Goal: Check status: Check status

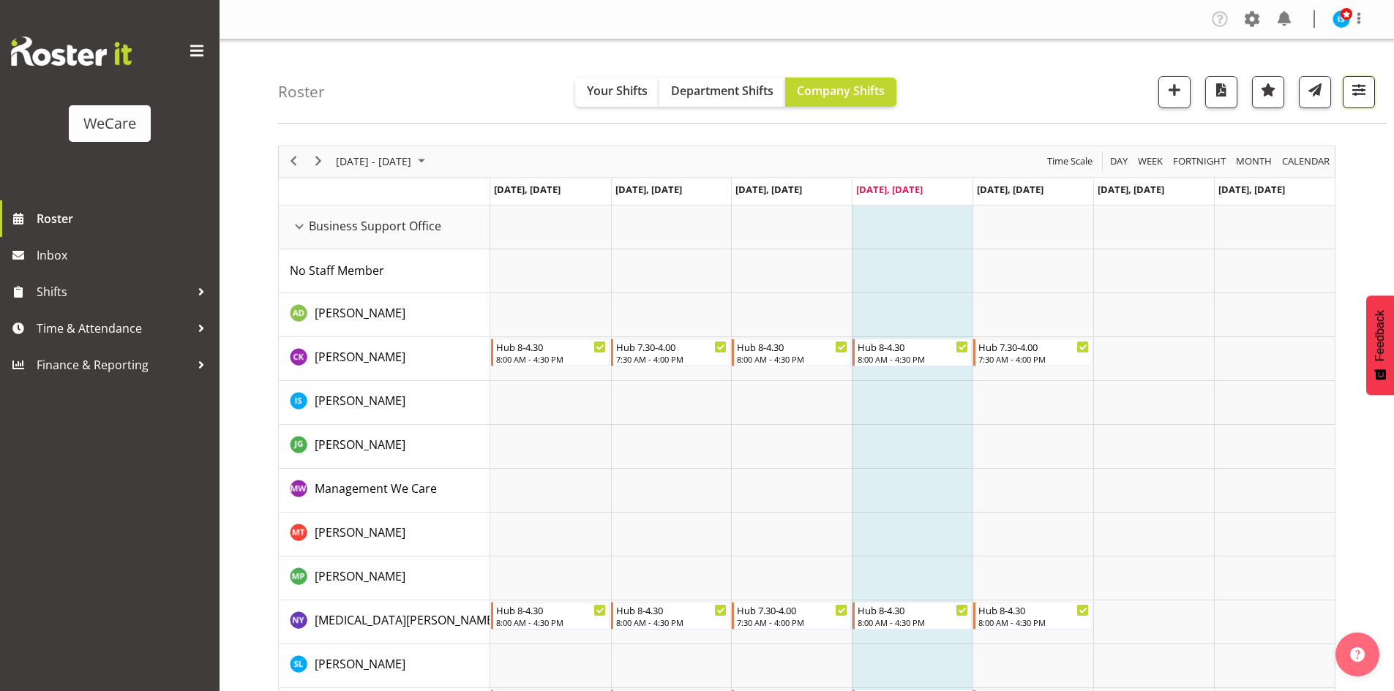
click at [1359, 94] on span "button" at bounding box center [1358, 89] width 19 height 19
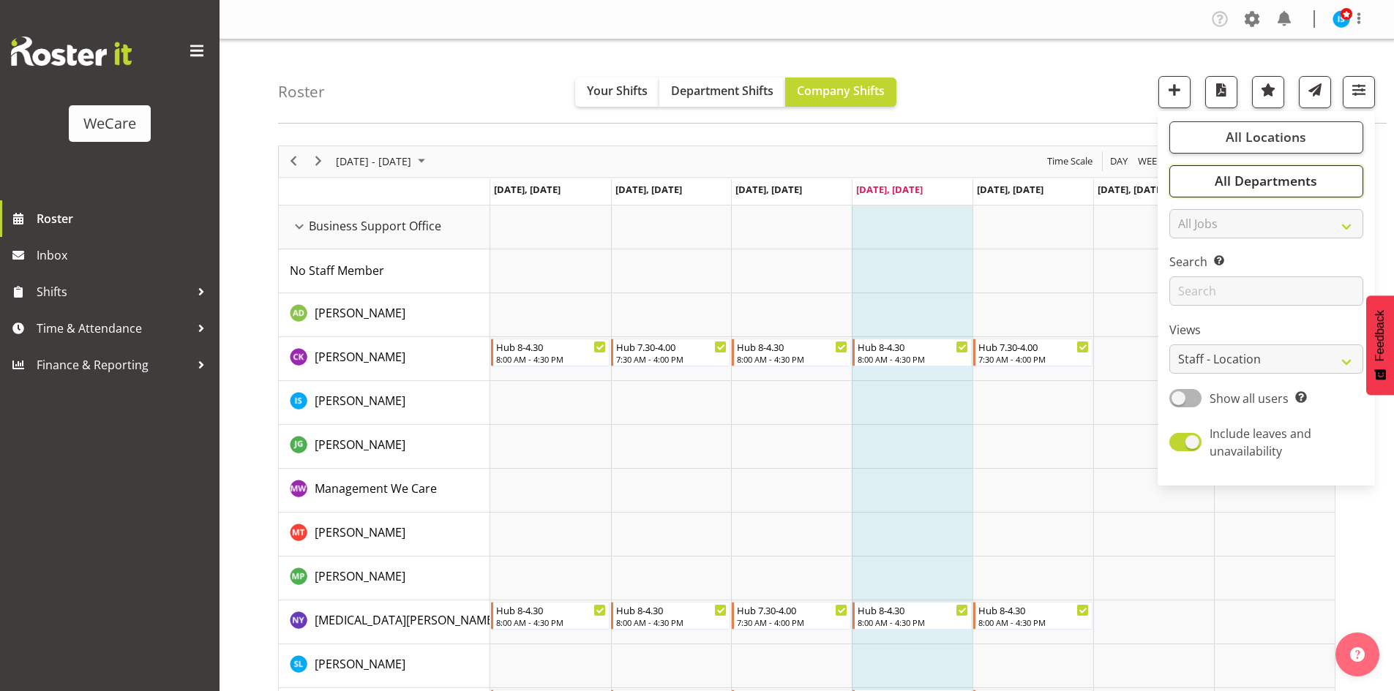
click at [1330, 188] on button "All Departments" at bounding box center [1266, 181] width 194 height 32
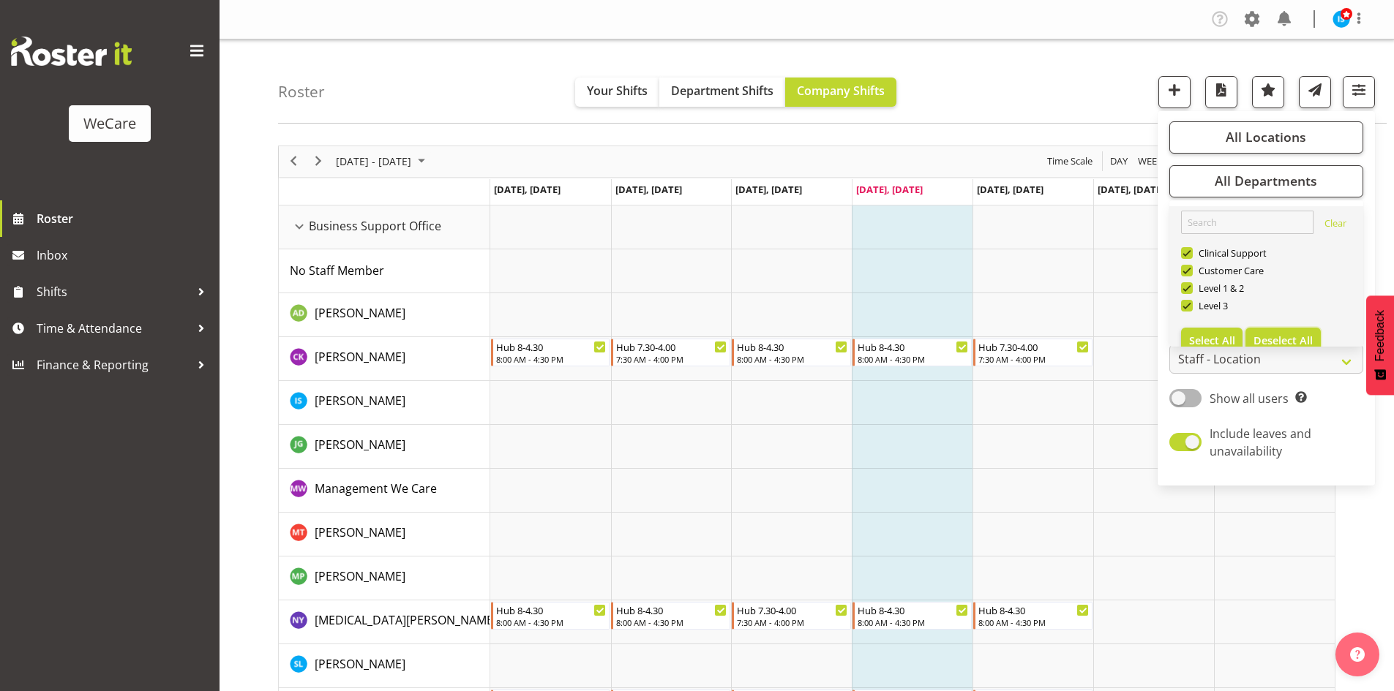
click at [1302, 335] on span "Deselect All" at bounding box center [1282, 341] width 59 height 14
checkbox input "false"
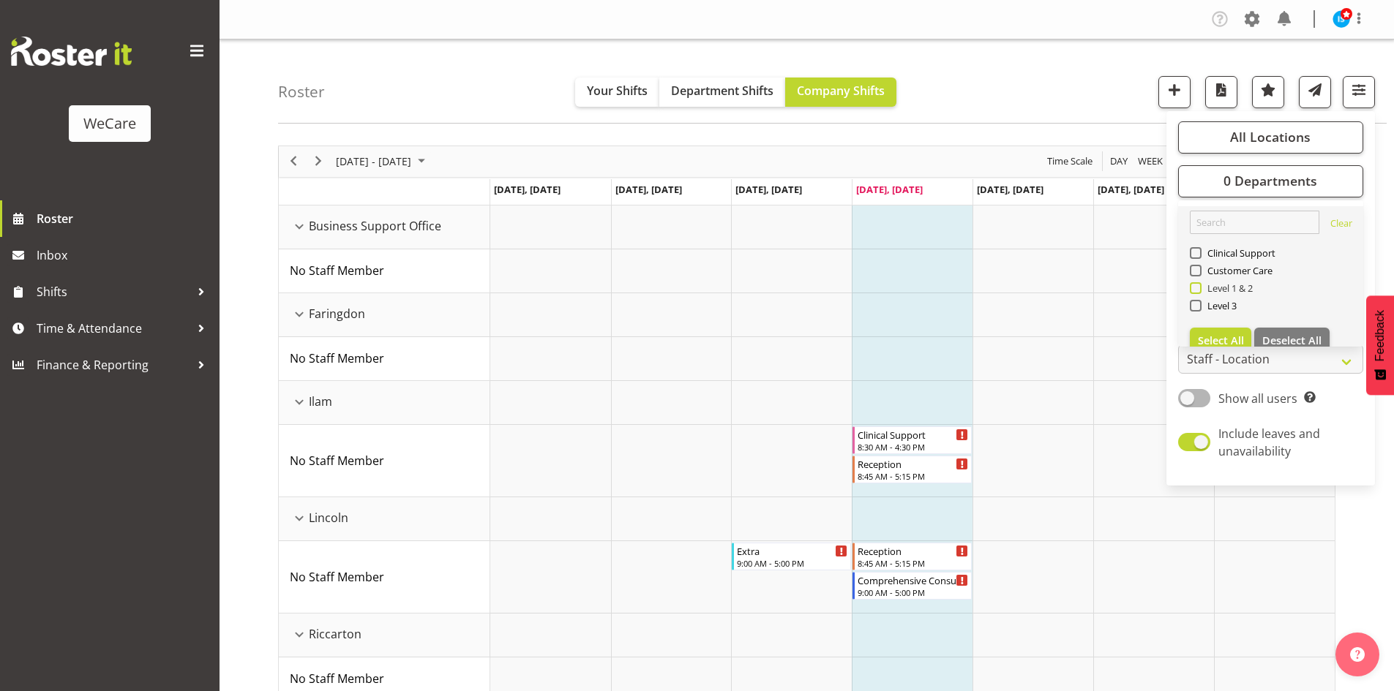
click at [1193, 290] on span at bounding box center [1196, 288] width 12 height 12
click at [1193, 290] on input "Level 1 & 2" at bounding box center [1195, 288] width 10 height 10
checkbox input "true"
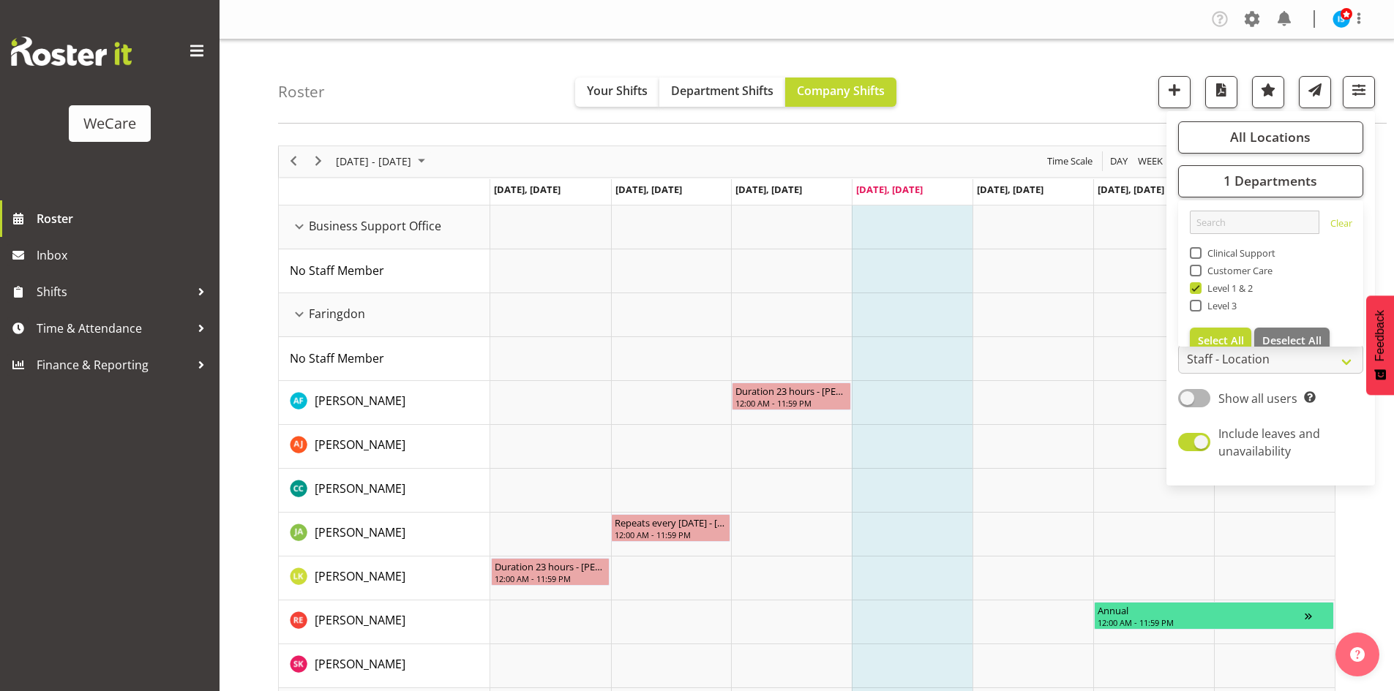
click at [1021, 94] on div "Roster Your Shifts Department Shifts Company Shifts All Locations Clear Busines…" at bounding box center [832, 82] width 1108 height 84
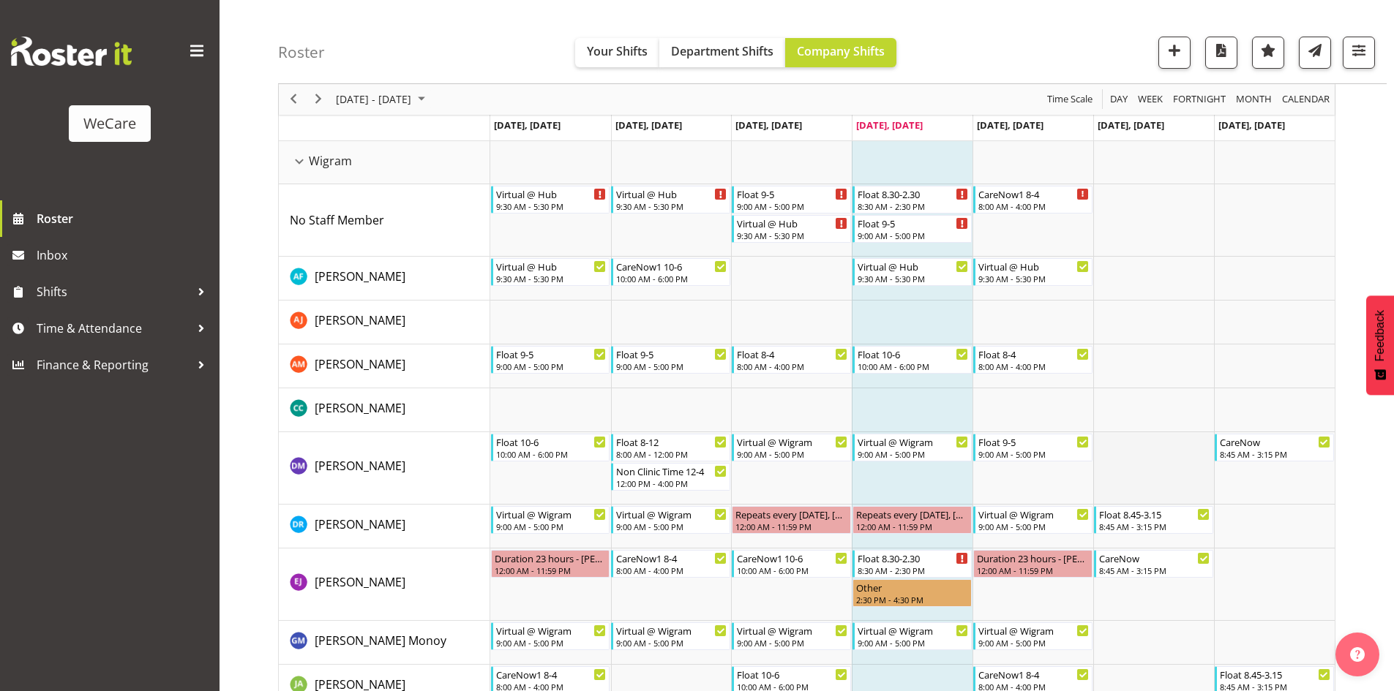
scroll to position [2122, 0]
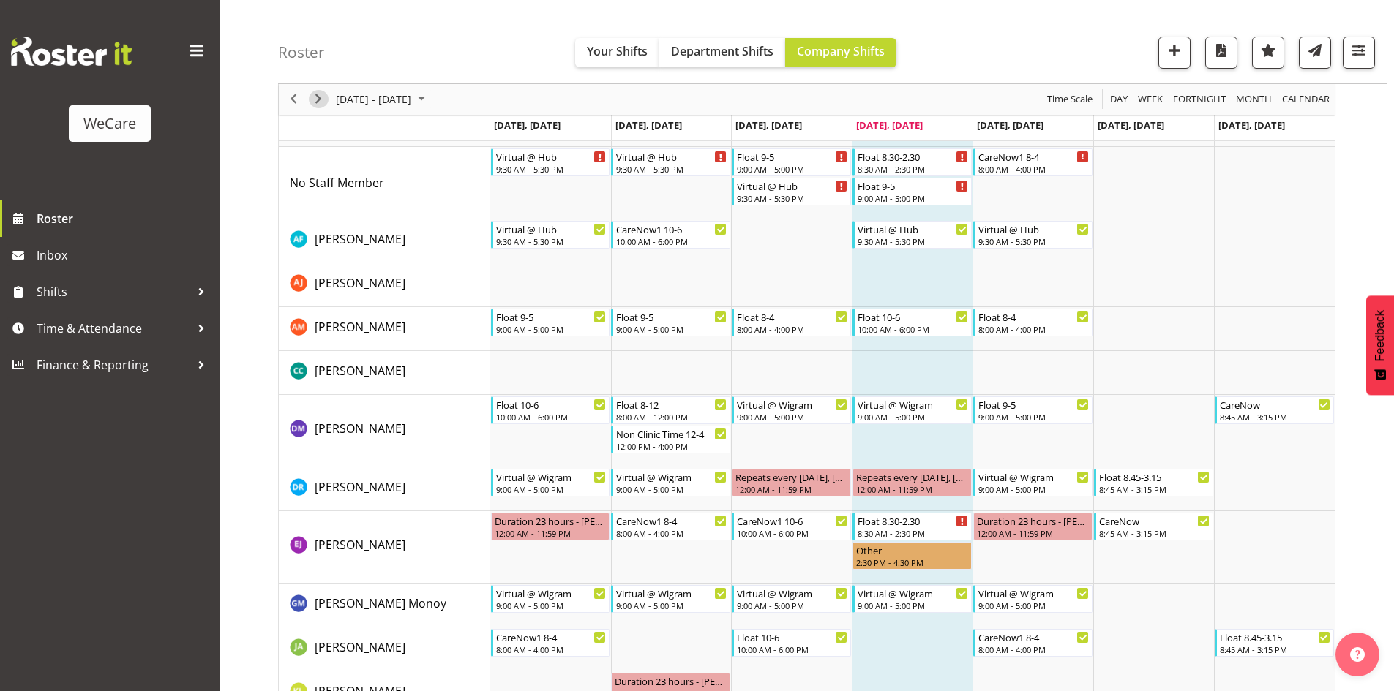
click at [319, 103] on span "Next" at bounding box center [318, 100] width 18 height 18
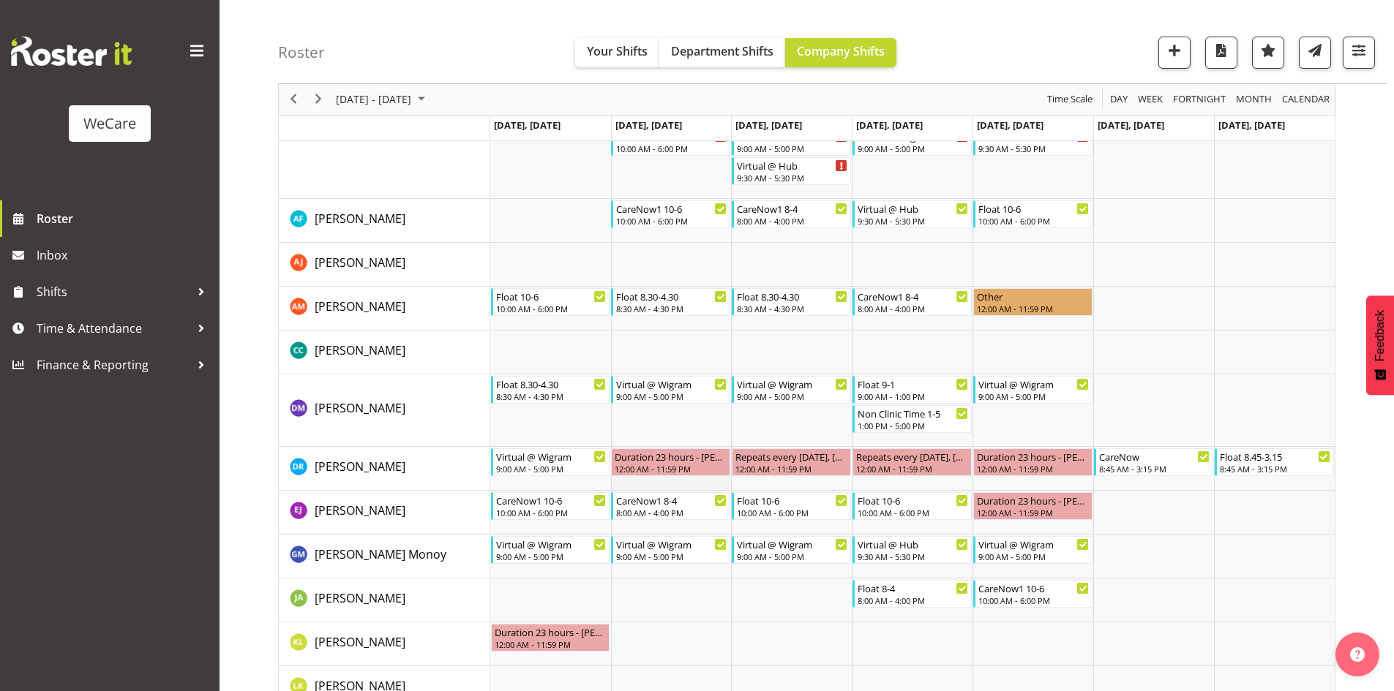
scroll to position [2268, 0]
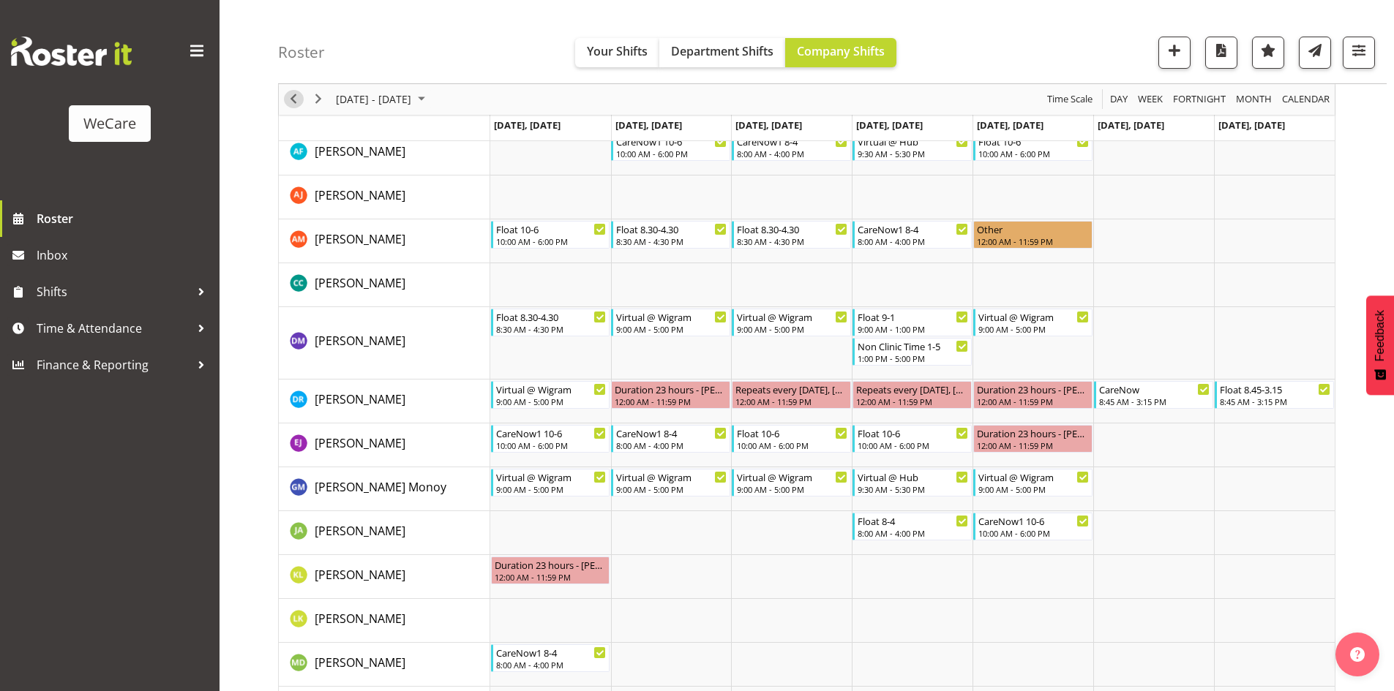
click at [296, 97] on span "Previous" at bounding box center [294, 100] width 18 height 18
